Goal: Task Accomplishment & Management: Use online tool/utility

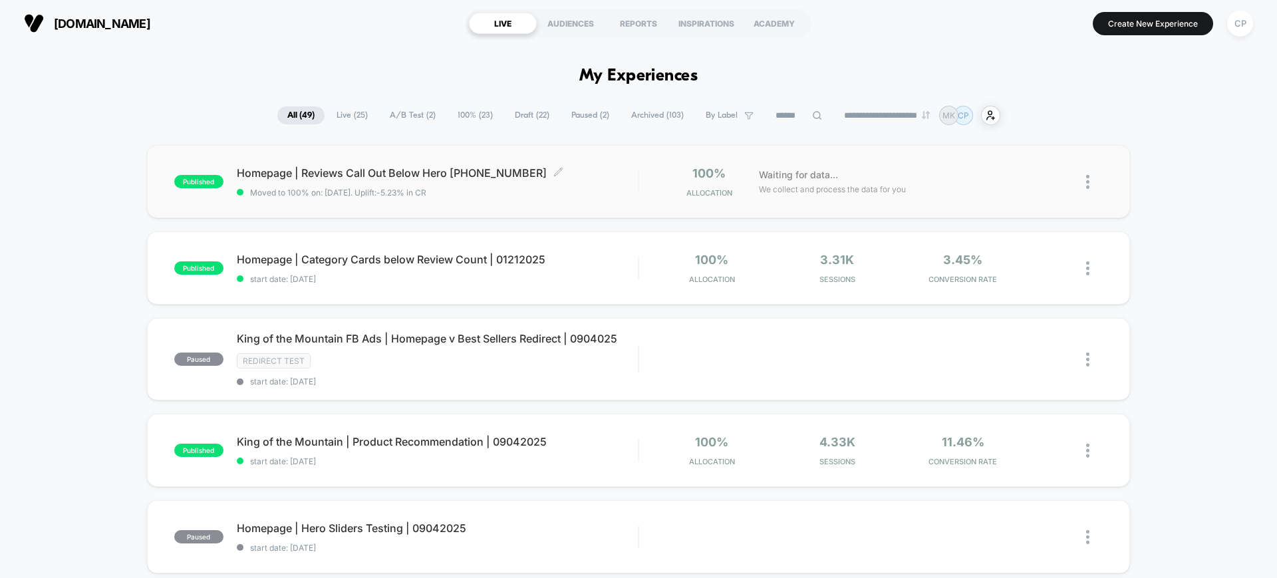
click at [375, 175] on span "Homepage | Reviews Call Out Below Hero 11162024 Click to edit experience details" at bounding box center [437, 172] width 401 height 13
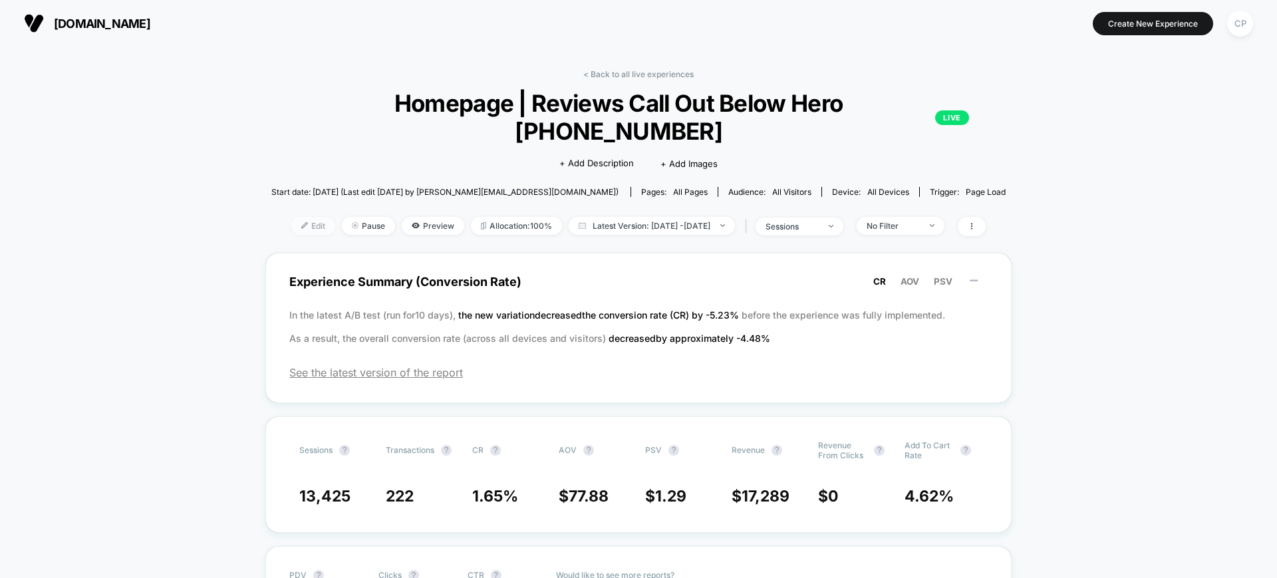
click at [301, 217] on span "Edit" at bounding box center [313, 226] width 44 height 18
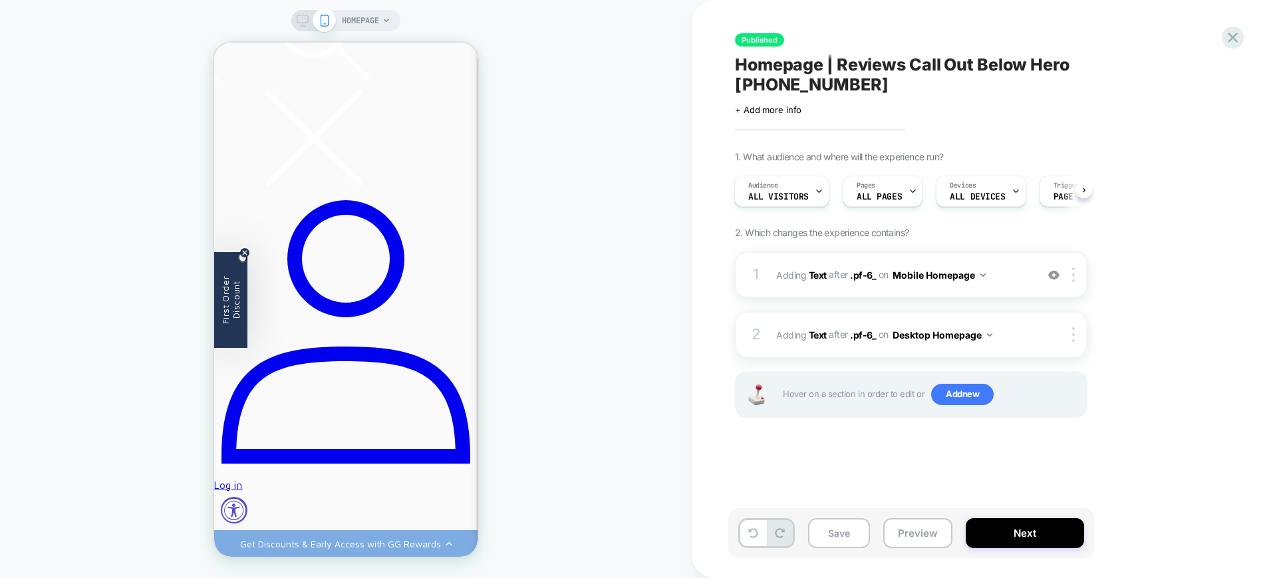
scroll to position [166, 0]
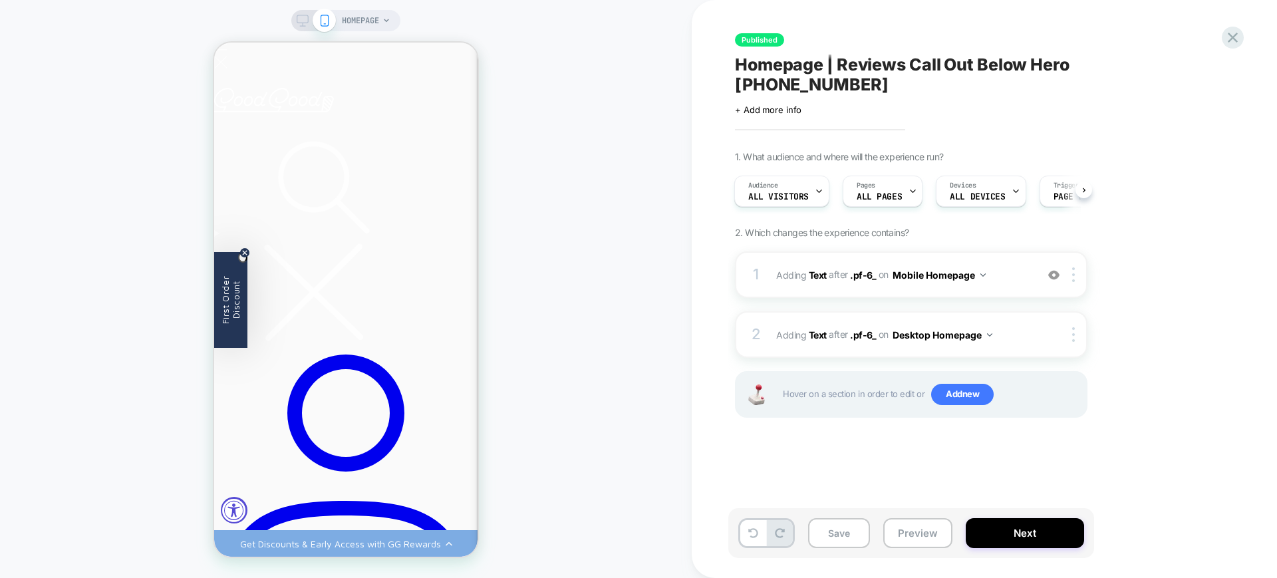
click at [299, 15] on icon at bounding box center [303, 21] width 12 height 12
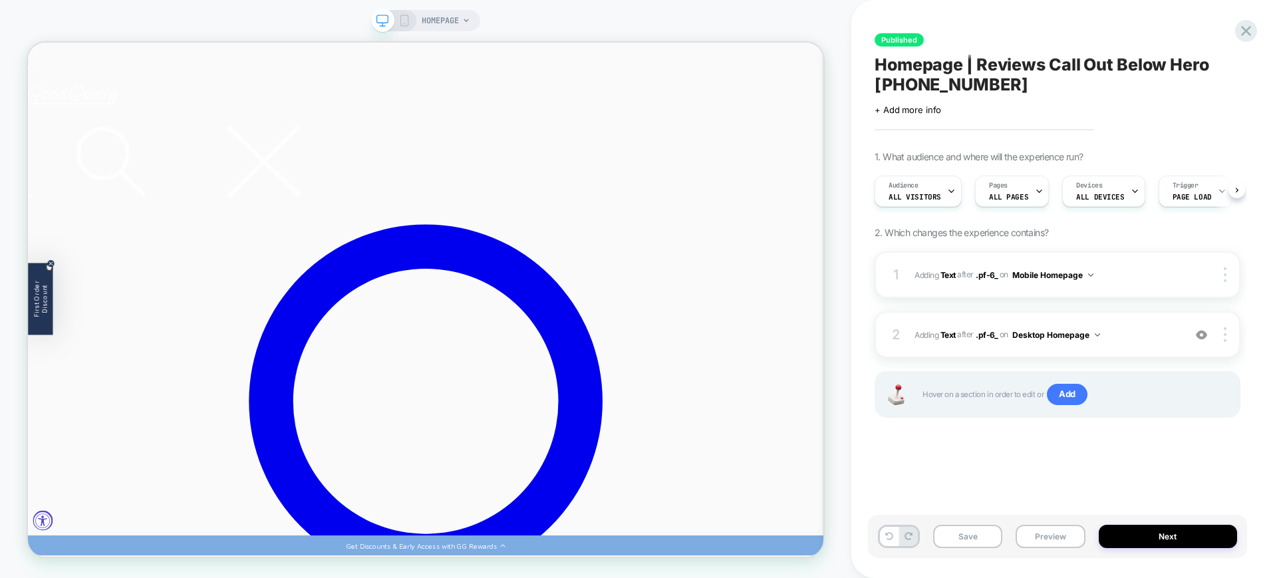
scroll to position [0, 1]
click at [1228, 335] on div at bounding box center [1227, 334] width 25 height 15
